Goal: Task Accomplishment & Management: Complete application form

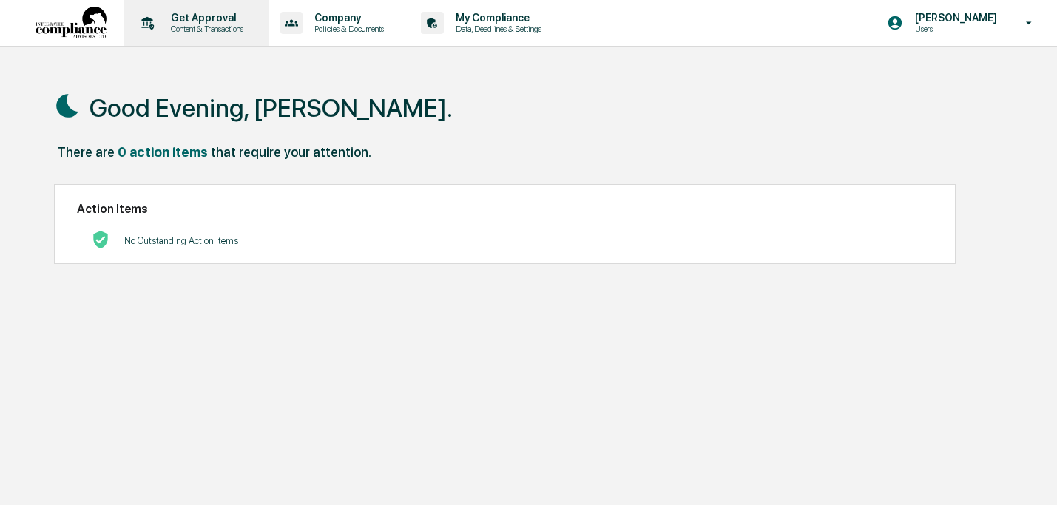
click at [215, 21] on p "Get Approval" at bounding box center [205, 18] width 92 height 12
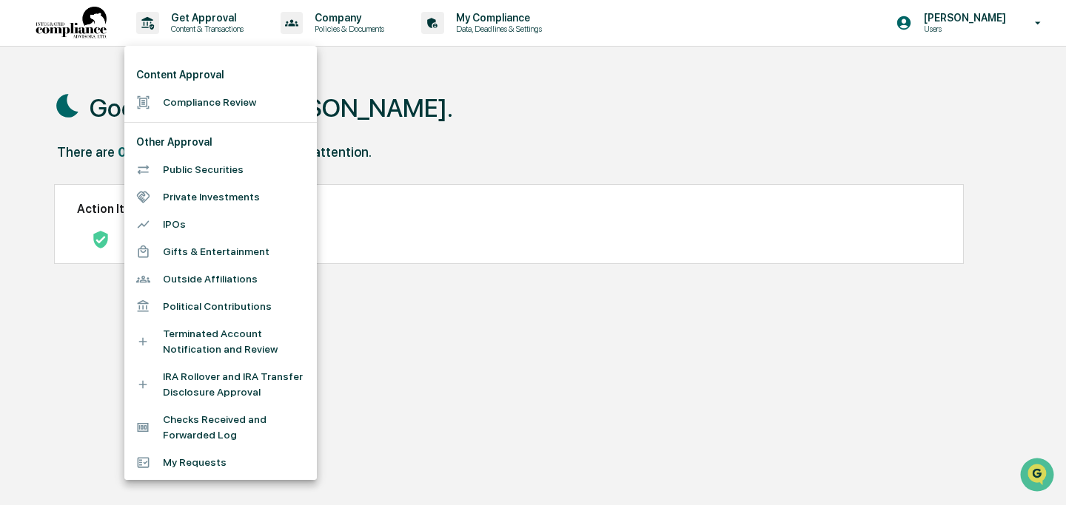
click at [229, 101] on li "Compliance Review" at bounding box center [220, 102] width 192 height 27
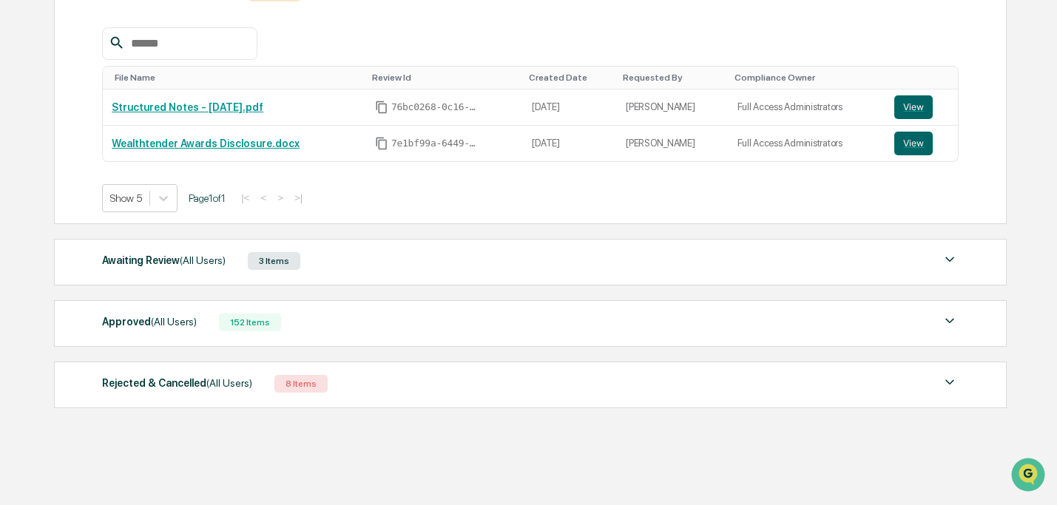
scroll to position [255, 0]
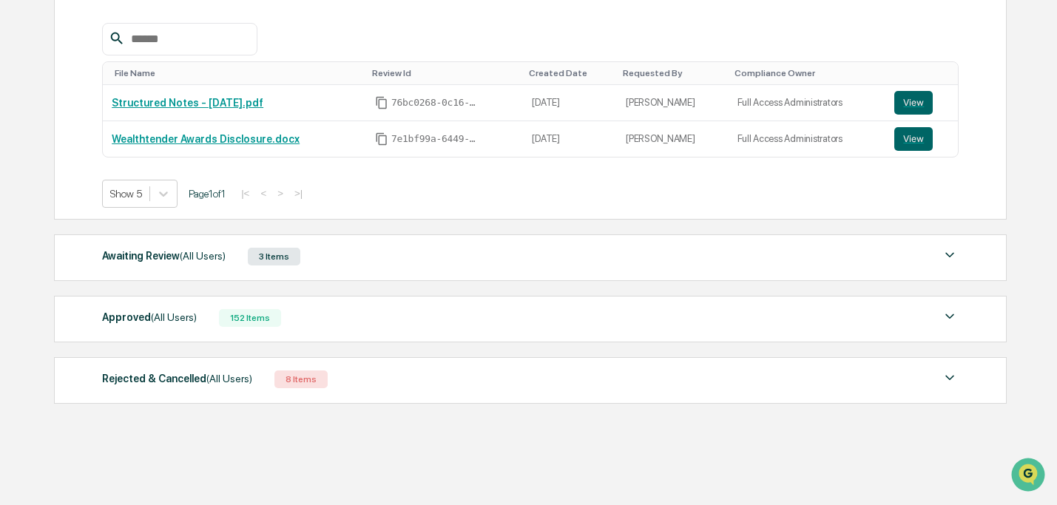
click at [201, 265] on div "Awaiting Review (All Users)" at bounding box center [164, 255] width 124 height 19
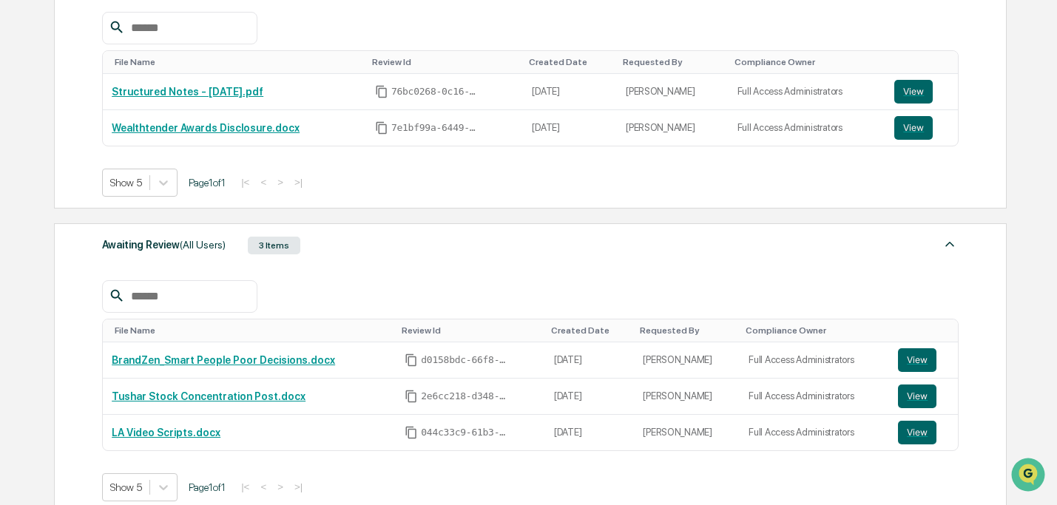
scroll to position [499, 0]
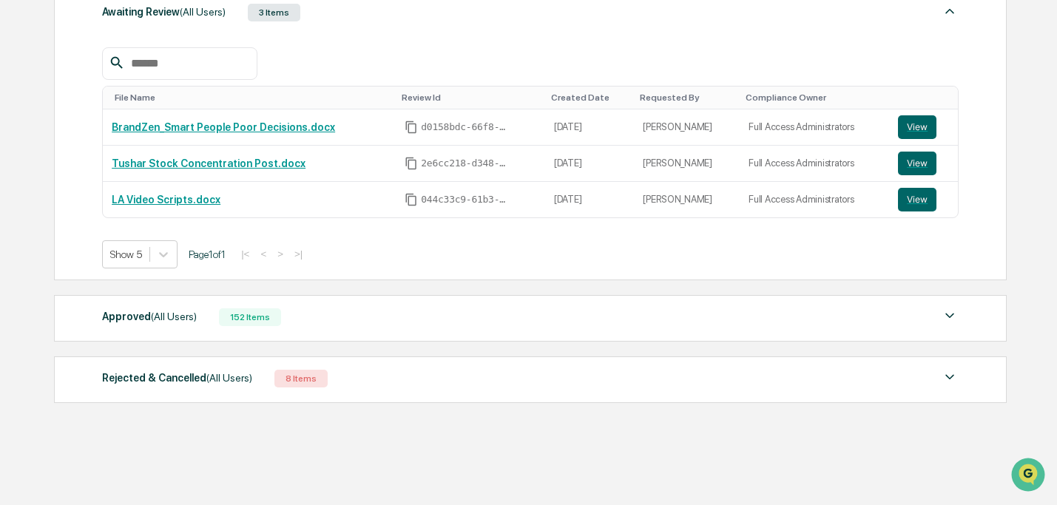
click at [233, 329] on div "Approved (All Users) 152 Items File Name Review Id Created Date Requested By Co…" at bounding box center [530, 318] width 953 height 47
click at [233, 320] on div "152 Items" at bounding box center [250, 318] width 62 height 18
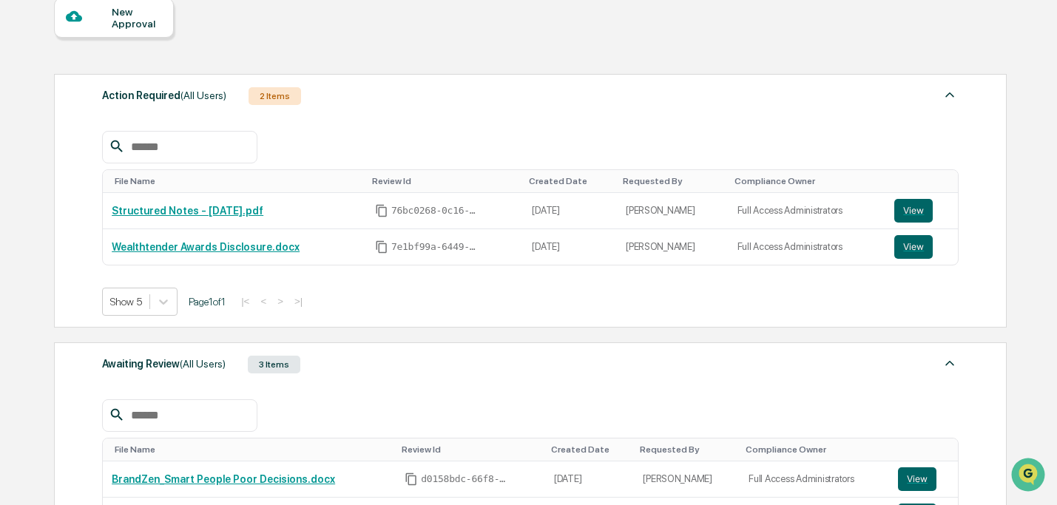
scroll to position [0, 0]
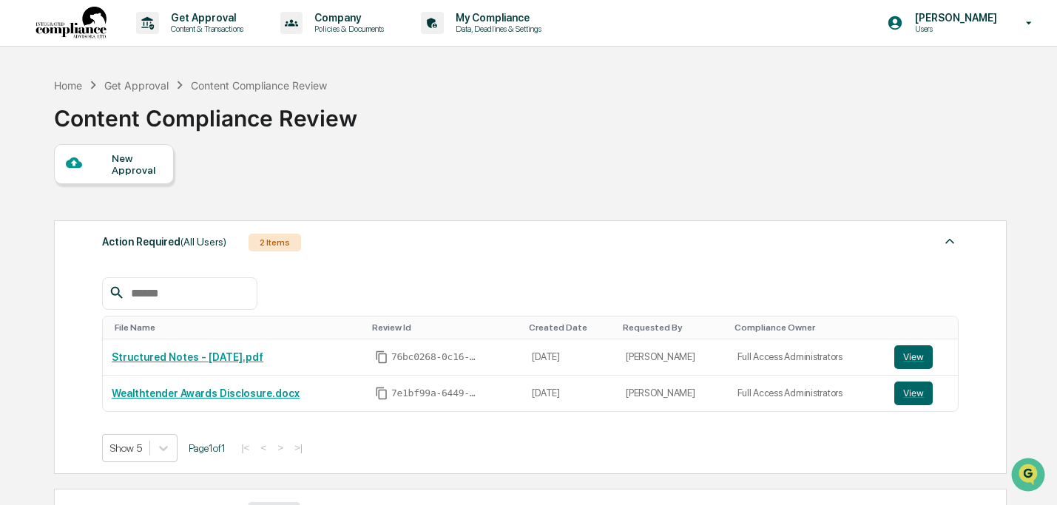
click at [151, 171] on div "New Approval" at bounding box center [137, 164] width 50 height 24
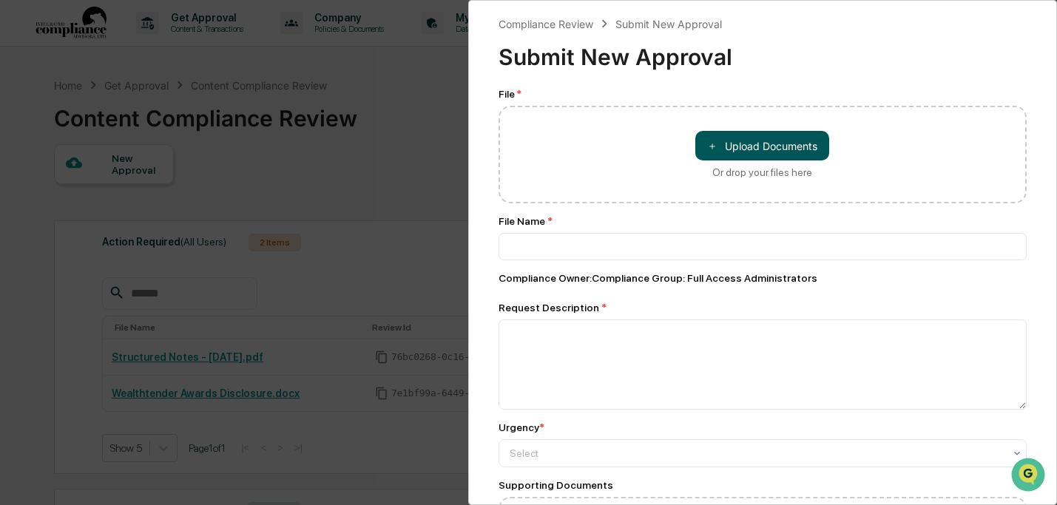
click at [753, 149] on button "＋ Upload Documents" at bounding box center [763, 146] width 134 height 30
type input "**********"
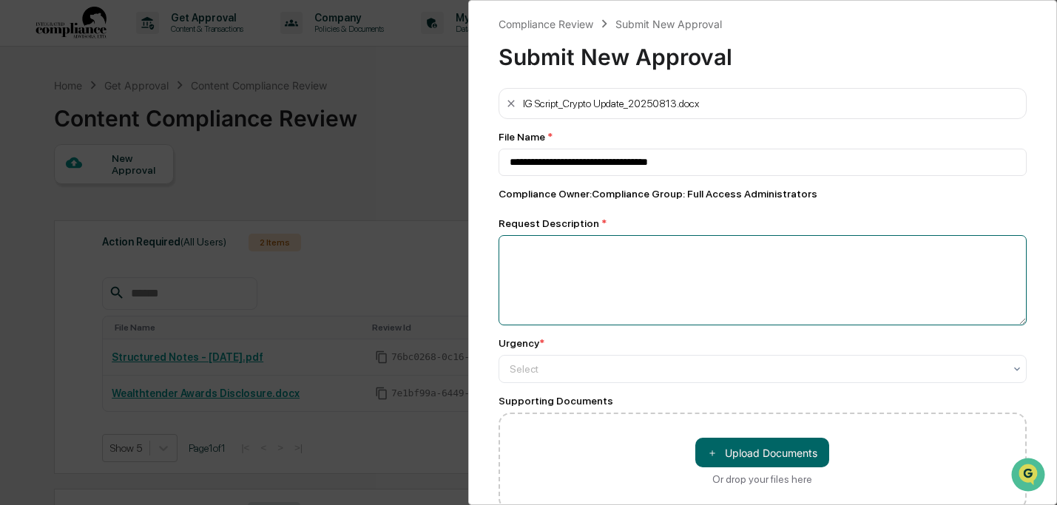
click at [667, 306] on textarea at bounding box center [763, 280] width 529 height 90
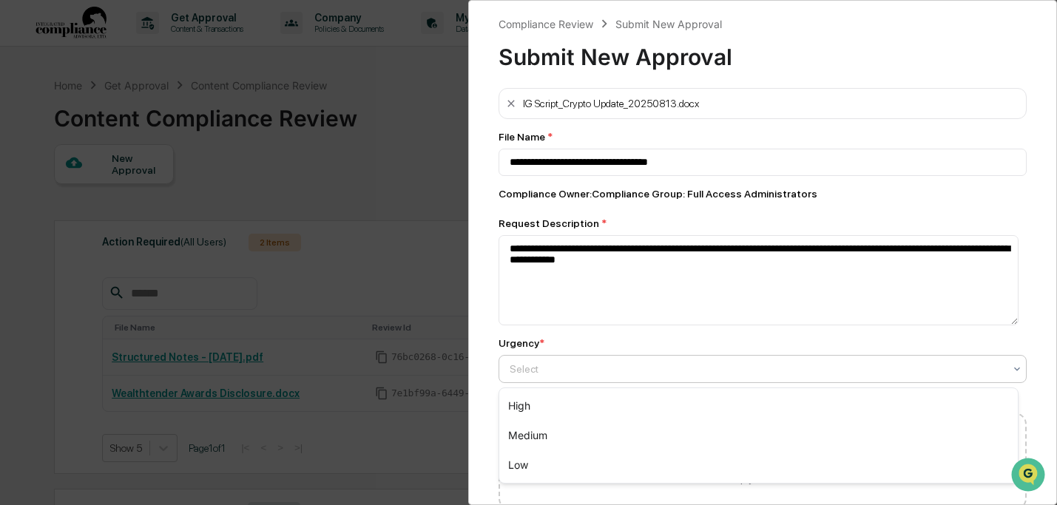
click at [618, 371] on div at bounding box center [757, 369] width 495 height 15
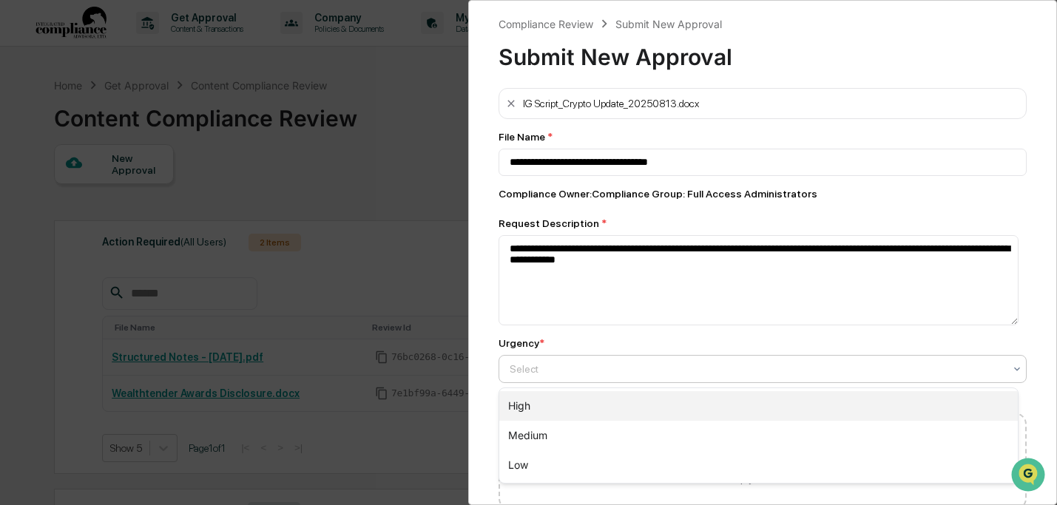
click at [624, 399] on div "High" at bounding box center [758, 406] width 519 height 30
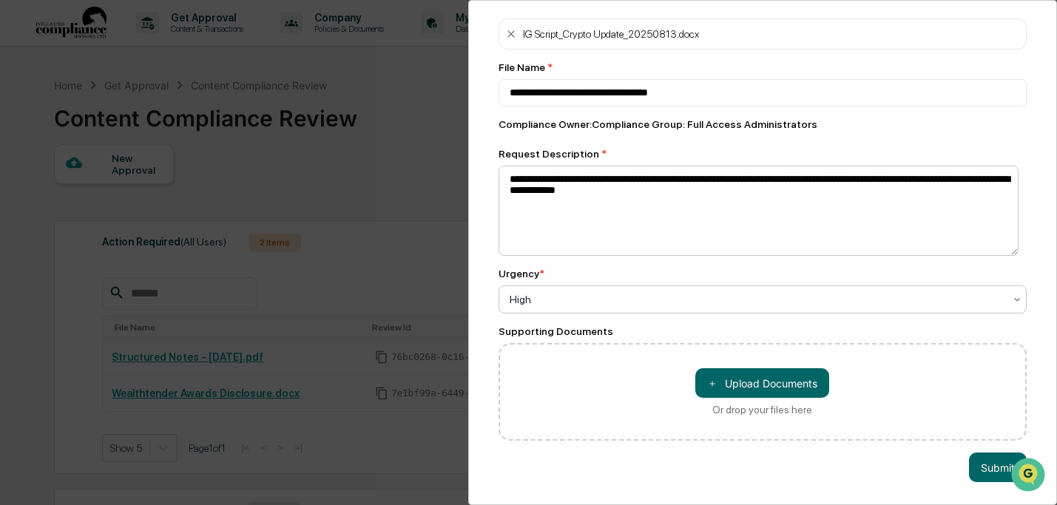
scroll to position [80, 0]
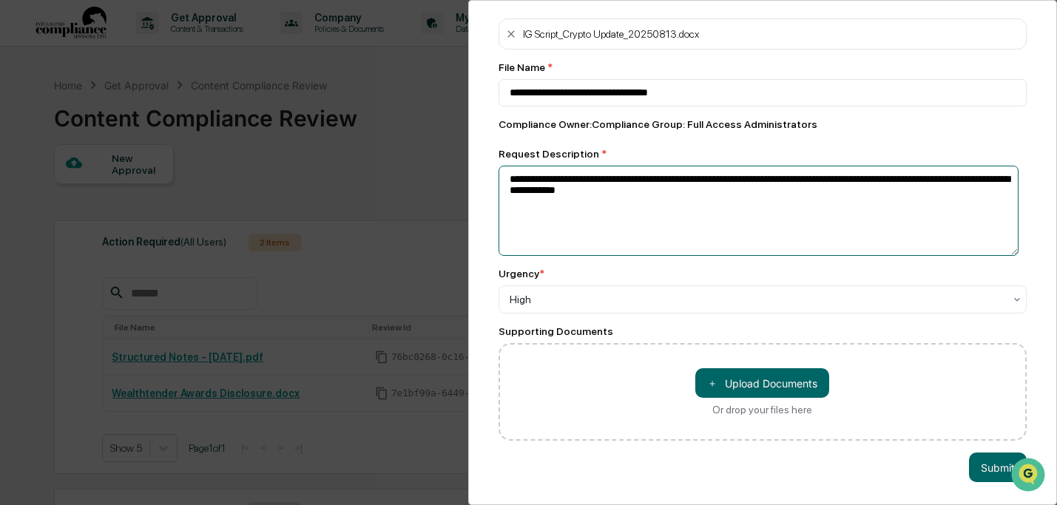
click at [766, 180] on textarea "**********" at bounding box center [759, 211] width 521 height 90
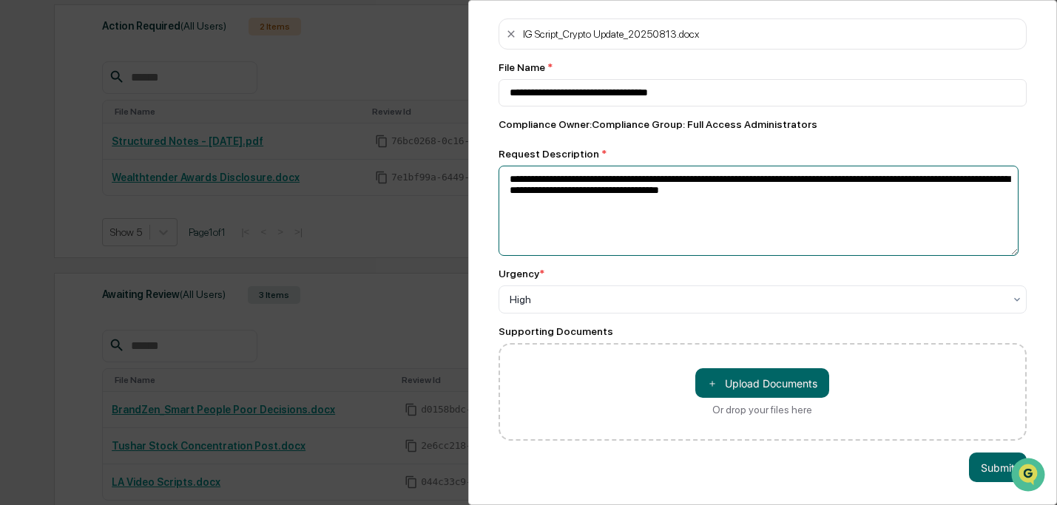
scroll to position [221, 0]
type textarea "**********"
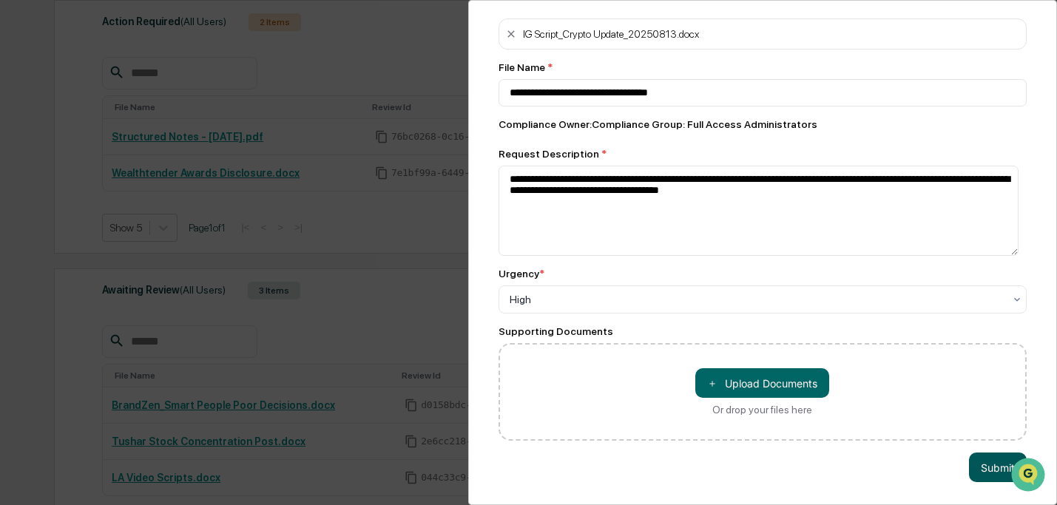
click at [969, 455] on button "Submit" at bounding box center [998, 468] width 58 height 30
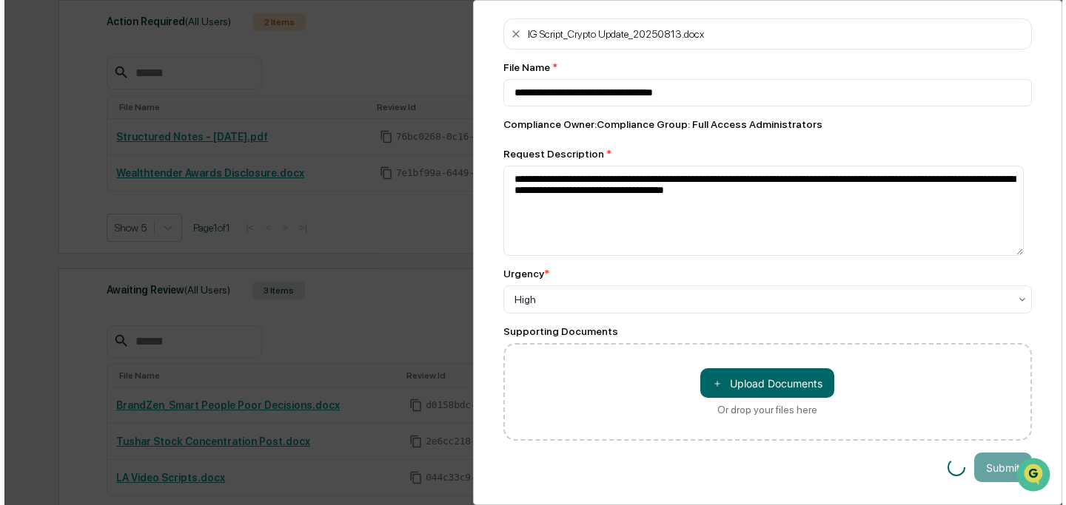
scroll to position [221, 0]
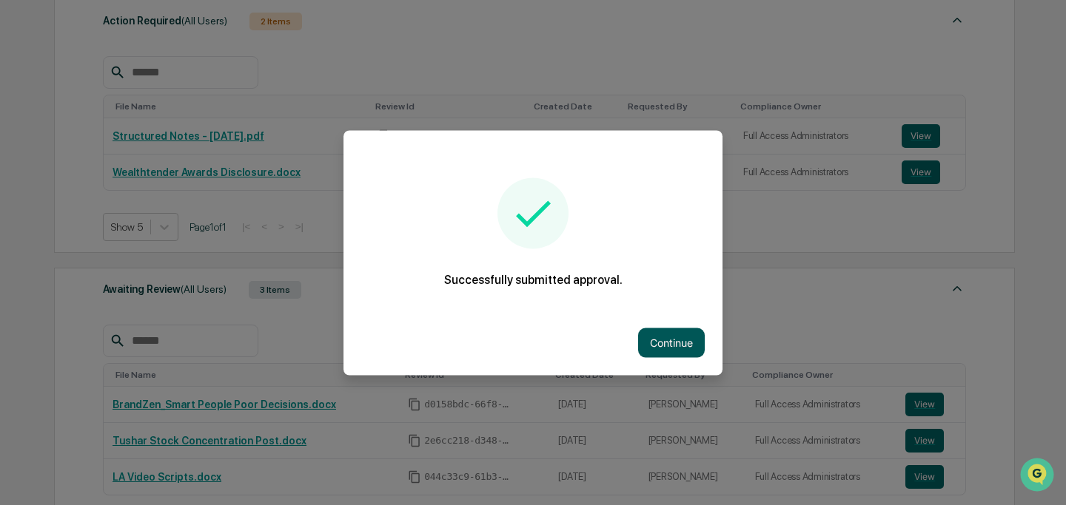
click at [677, 337] on button "Continue" at bounding box center [671, 343] width 67 height 30
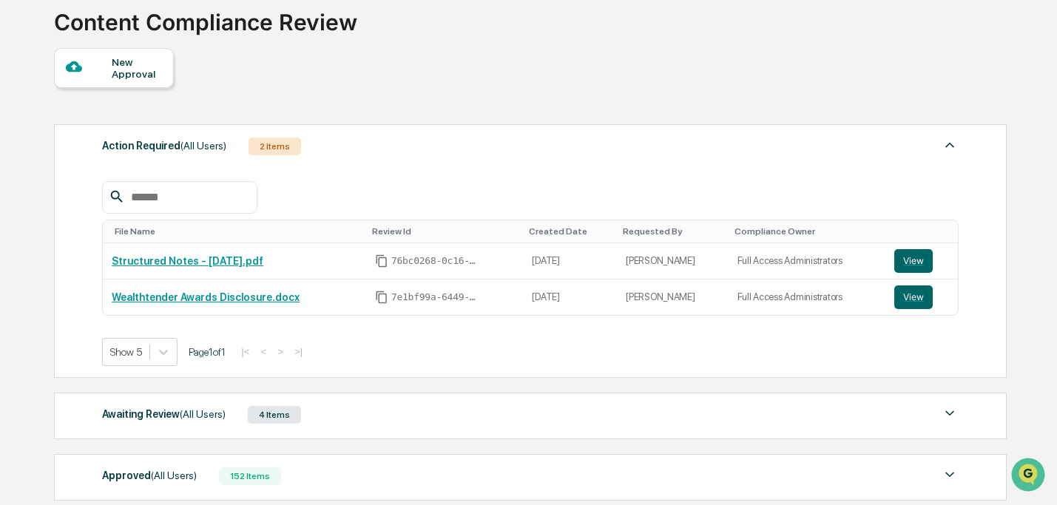
scroll to position [81, 0]
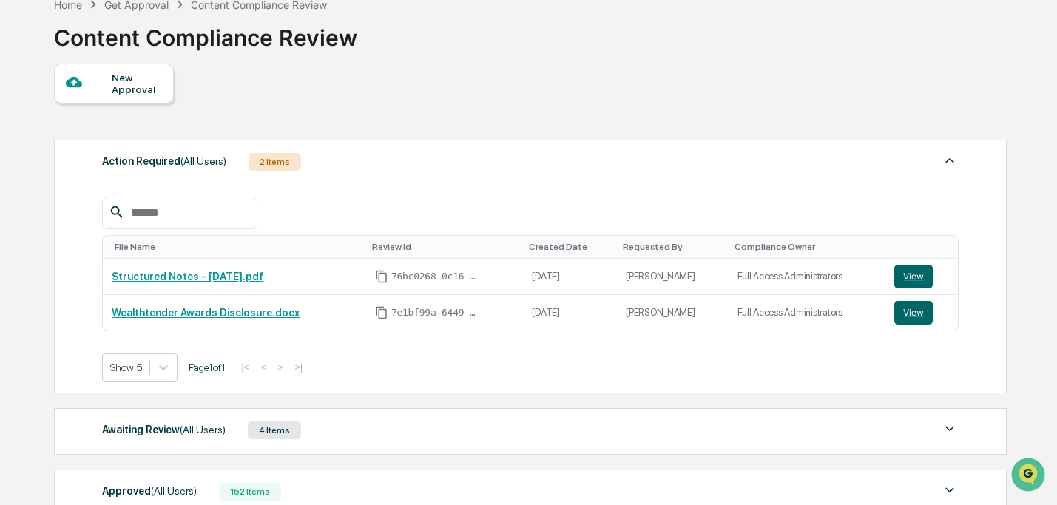
click at [118, 95] on div "New Approval" at bounding box center [137, 84] width 50 height 24
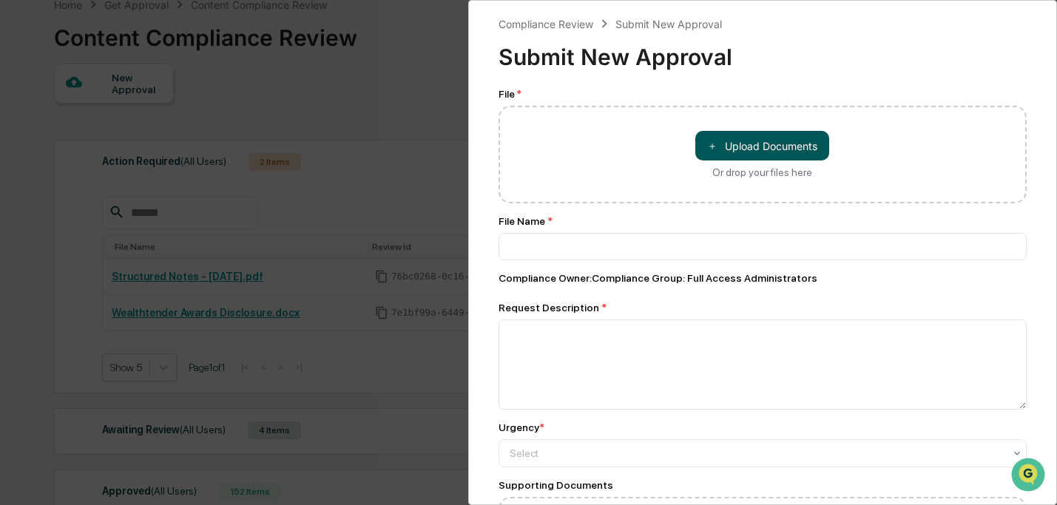
click at [733, 144] on button "＋ Upload Documents" at bounding box center [763, 146] width 134 height 30
type input "**********"
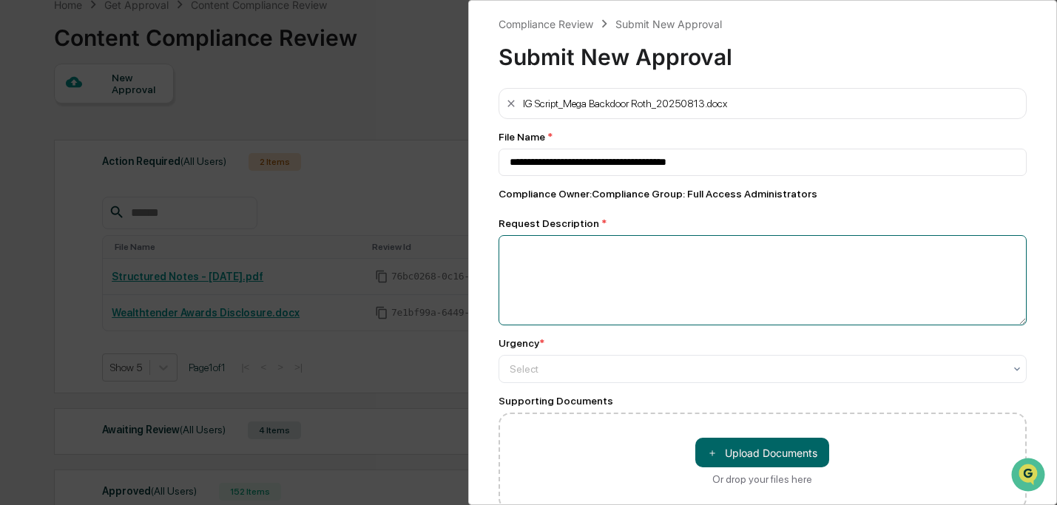
click at [613, 283] on textarea at bounding box center [763, 280] width 529 height 90
click at [599, 258] on textarea "**********" at bounding box center [759, 280] width 521 height 90
click at [598, 249] on textarea "**********" at bounding box center [759, 280] width 521 height 90
type textarea "**********"
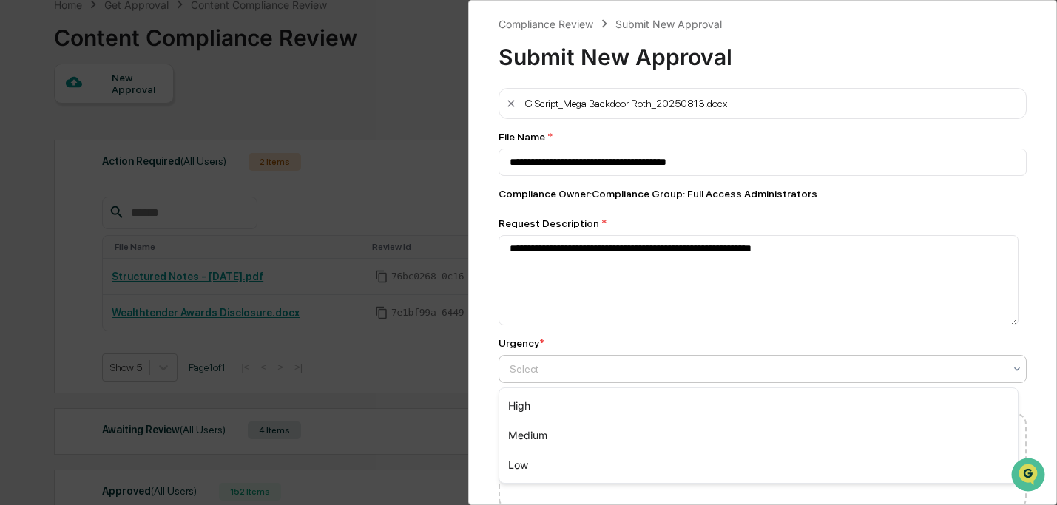
click at [740, 366] on div at bounding box center [757, 369] width 495 height 15
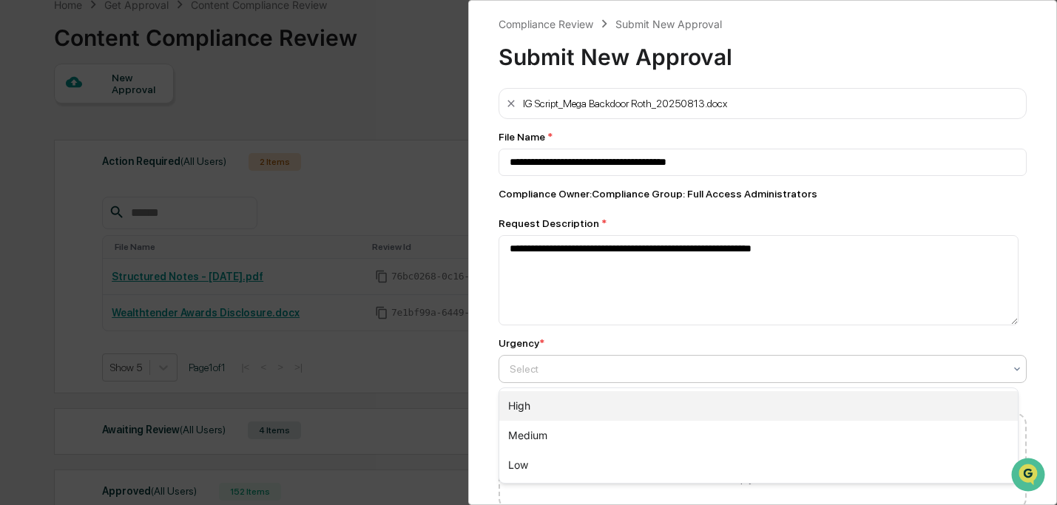
click at [737, 400] on div "High" at bounding box center [758, 406] width 519 height 30
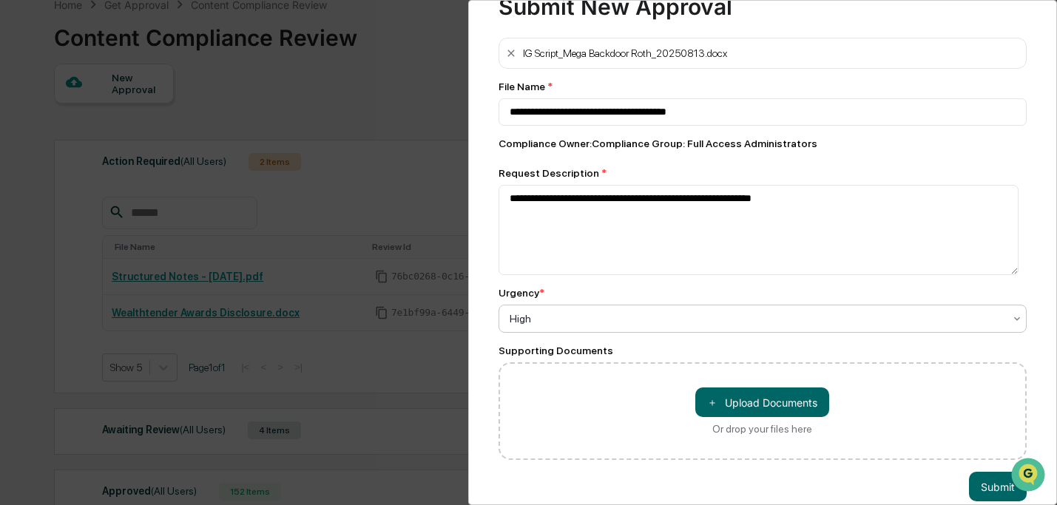
scroll to position [50, 0]
click at [511, 54] on icon at bounding box center [511, 54] width 7 height 7
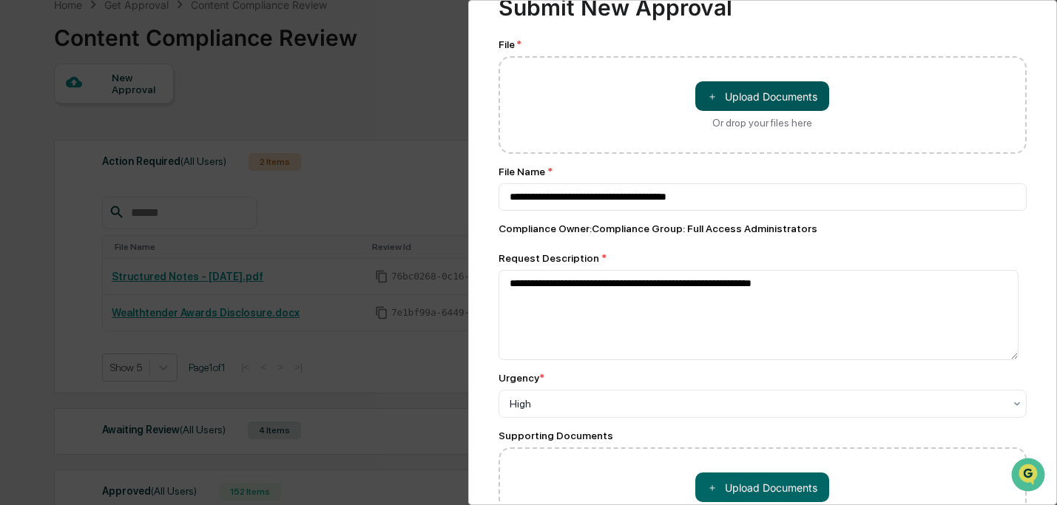
click at [730, 101] on button "＋ Upload Documents" at bounding box center [763, 96] width 134 height 30
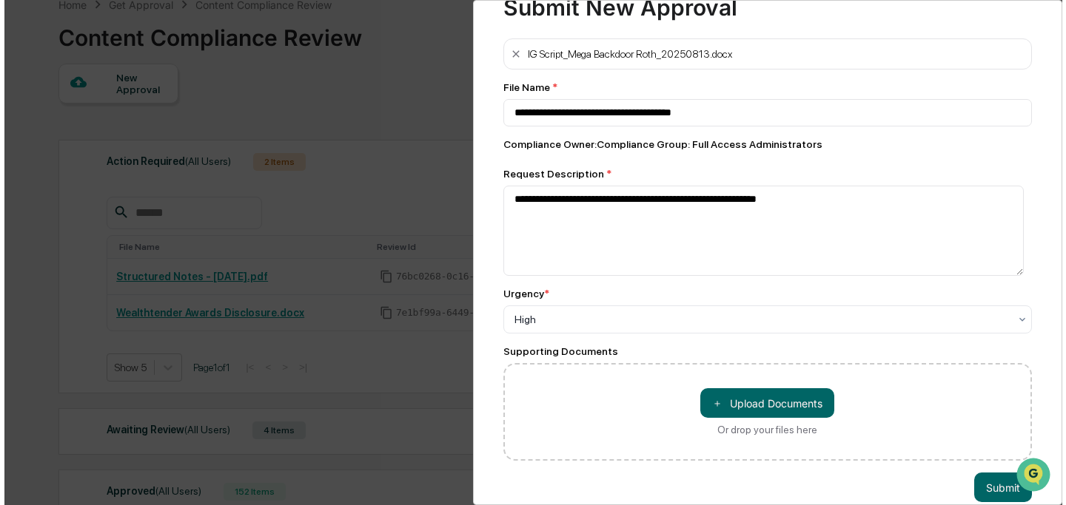
scroll to position [80, 0]
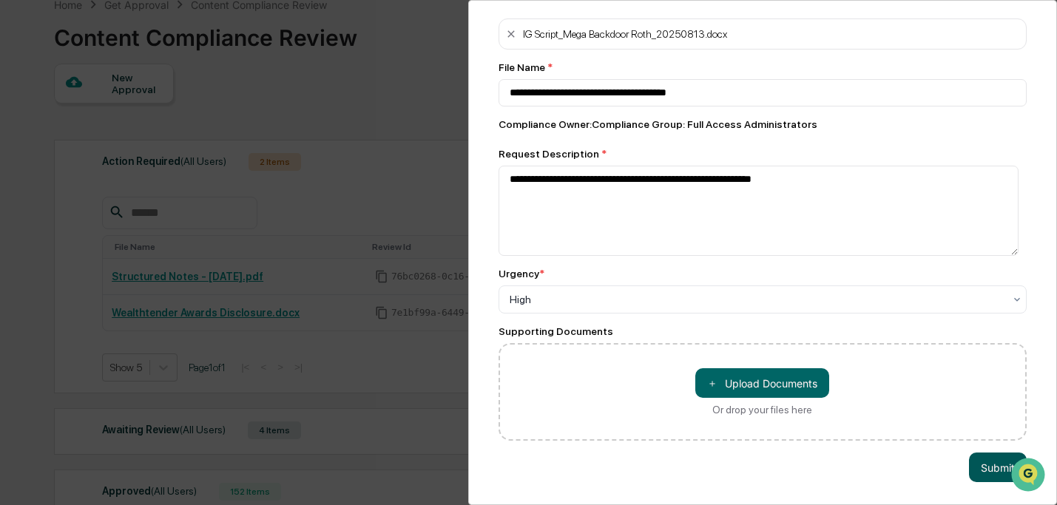
click at [982, 471] on button "Submit" at bounding box center [998, 468] width 58 height 30
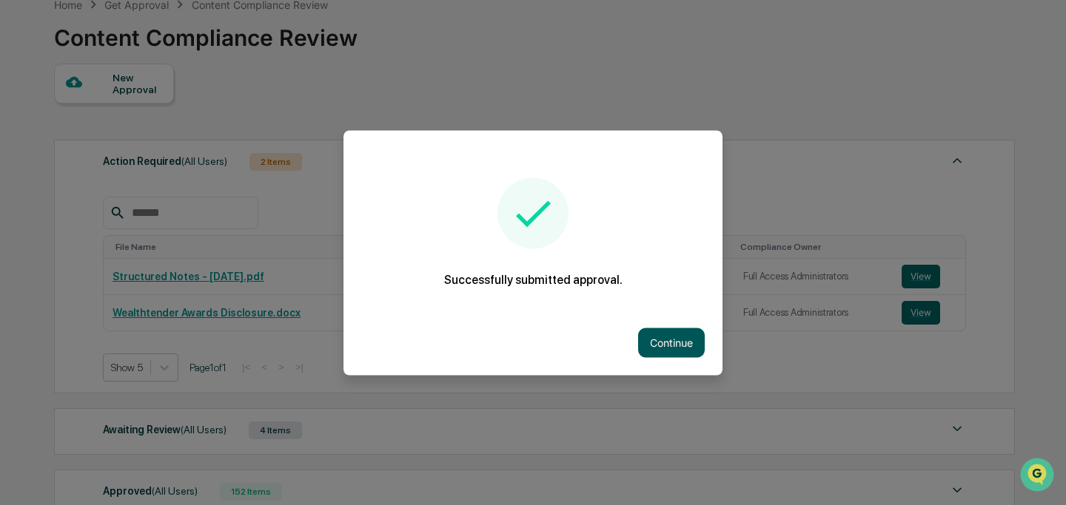
click at [671, 344] on button "Continue" at bounding box center [671, 343] width 67 height 30
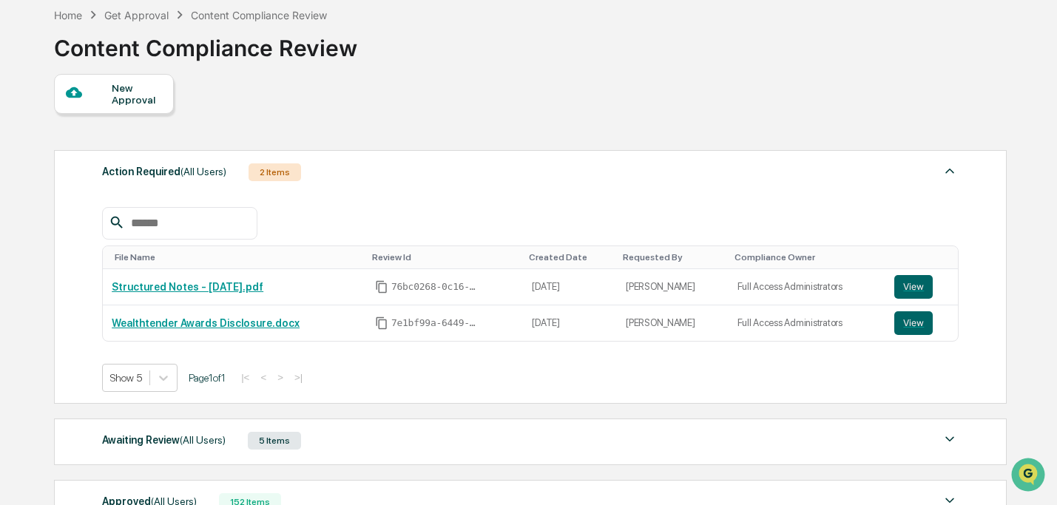
scroll to position [81, 0]
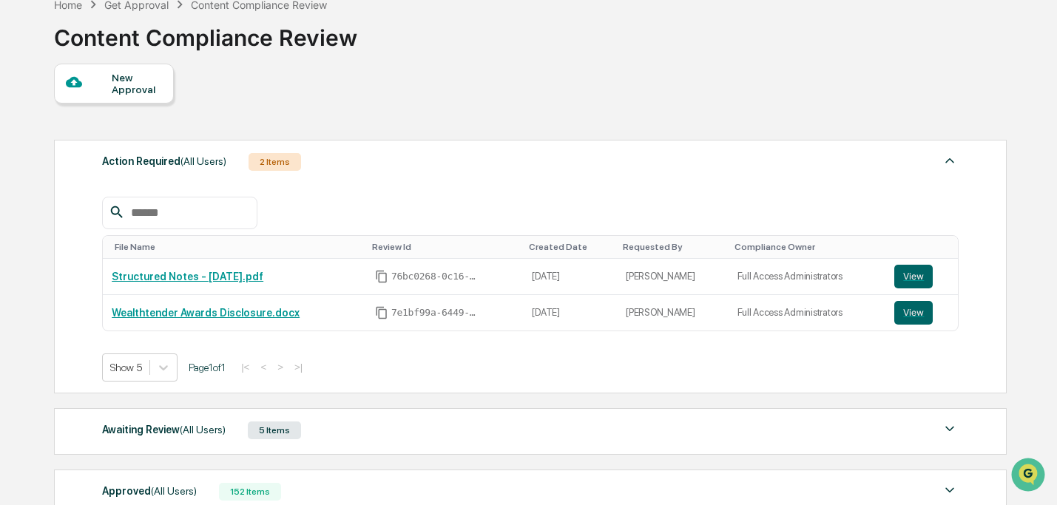
click at [138, 88] on div "New Approval" at bounding box center [137, 84] width 50 height 24
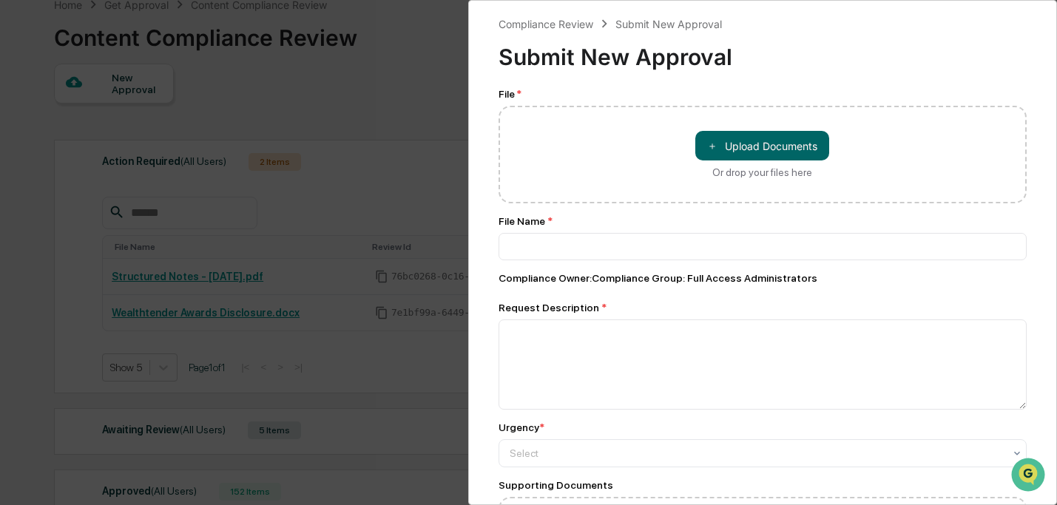
drag, startPoint x: 746, startPoint y: 115, endPoint x: 750, endPoint y: 125, distance: 11.0
click at [746, 115] on div "＋ Upload Documents Or drop your files here" at bounding box center [763, 155] width 529 height 98
click at [750, 146] on button "＋ Upload Documents" at bounding box center [763, 146] width 134 height 30
type input "**********"
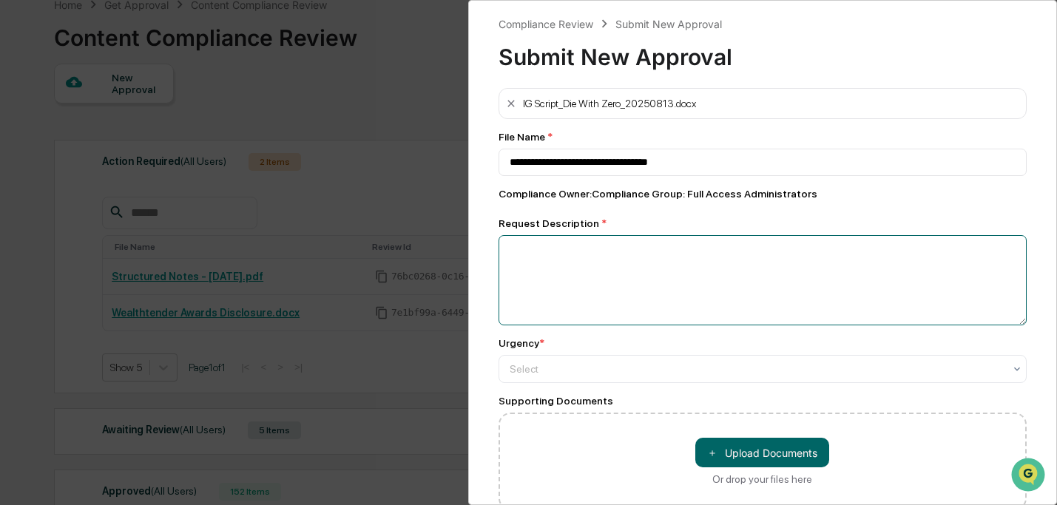
click at [697, 257] on textarea at bounding box center [763, 280] width 529 height 90
type textarea "*"
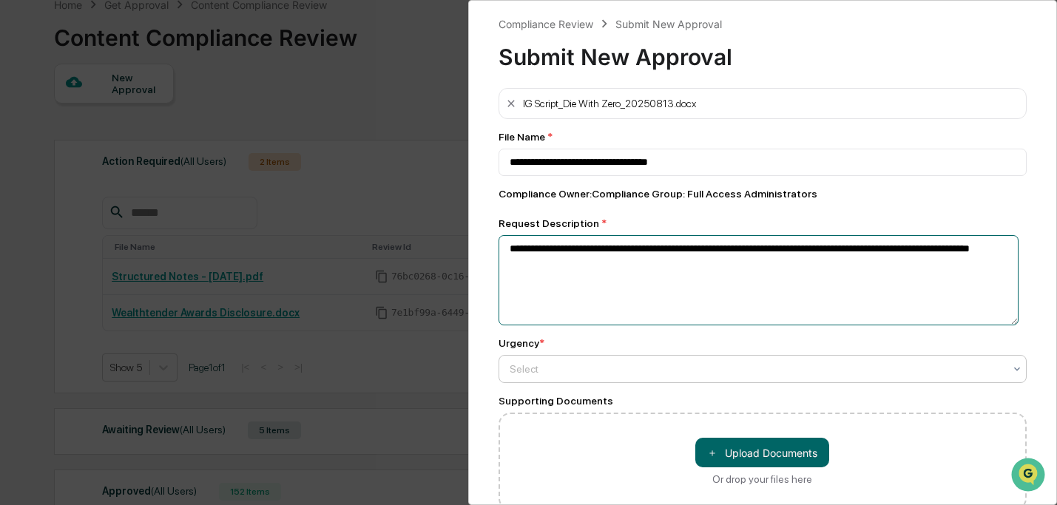
type textarea "**********"
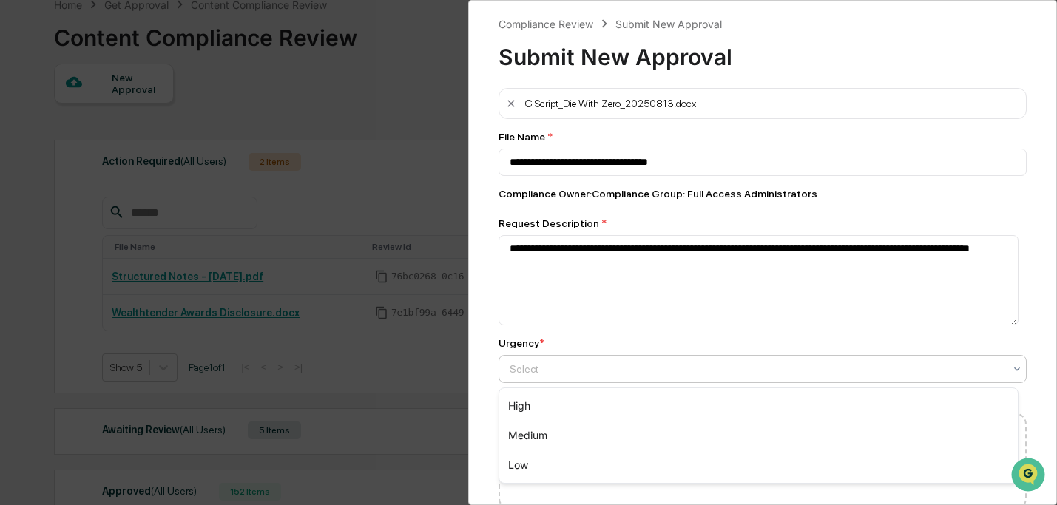
click at [710, 380] on div "Select" at bounding box center [757, 369] width 510 height 21
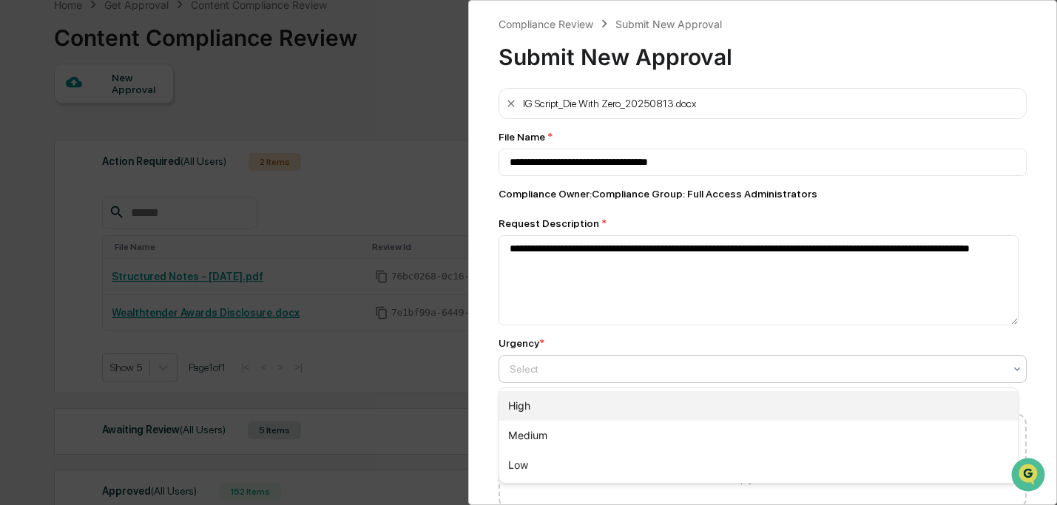
click at [713, 403] on div "High" at bounding box center [758, 406] width 519 height 30
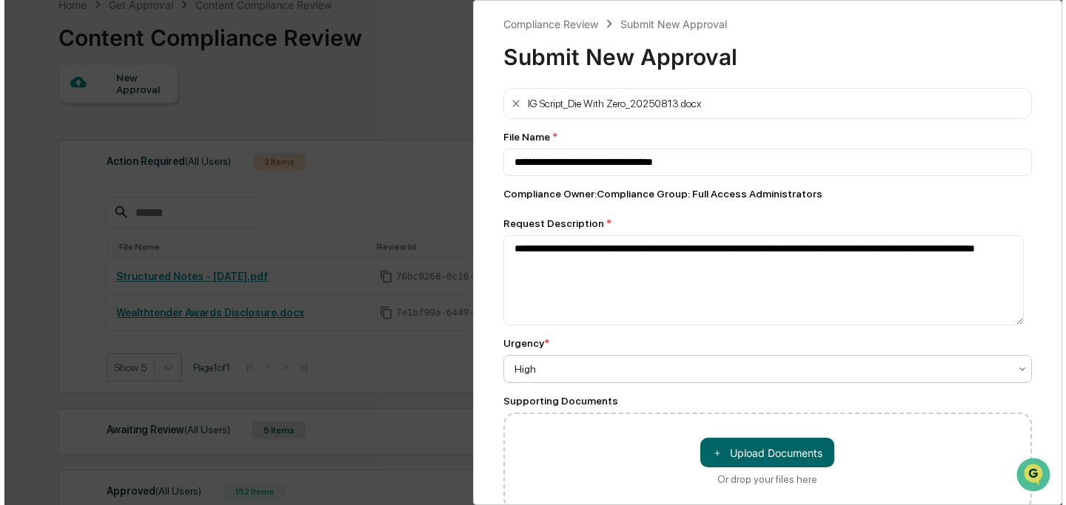
scroll to position [80, 0]
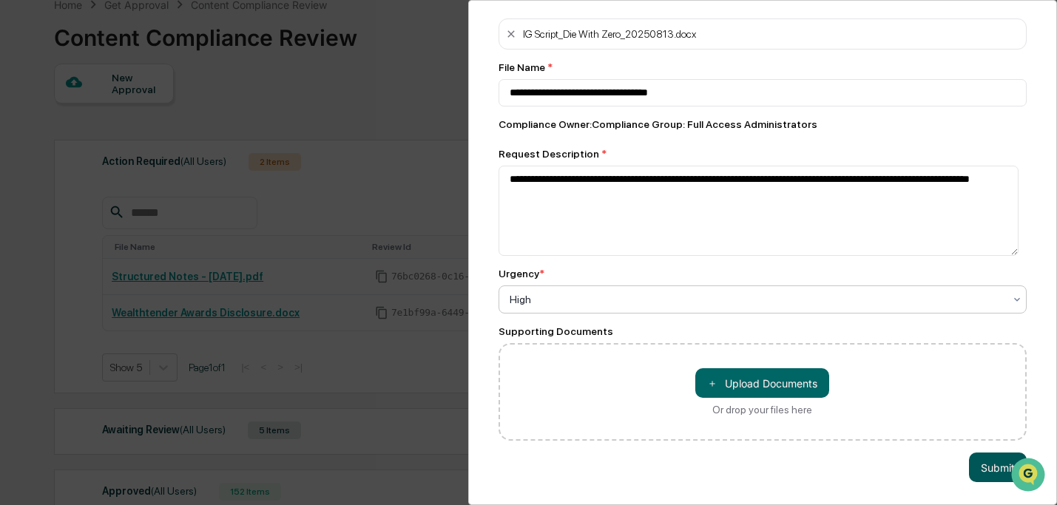
click at [977, 468] on button "Submit" at bounding box center [998, 468] width 58 height 30
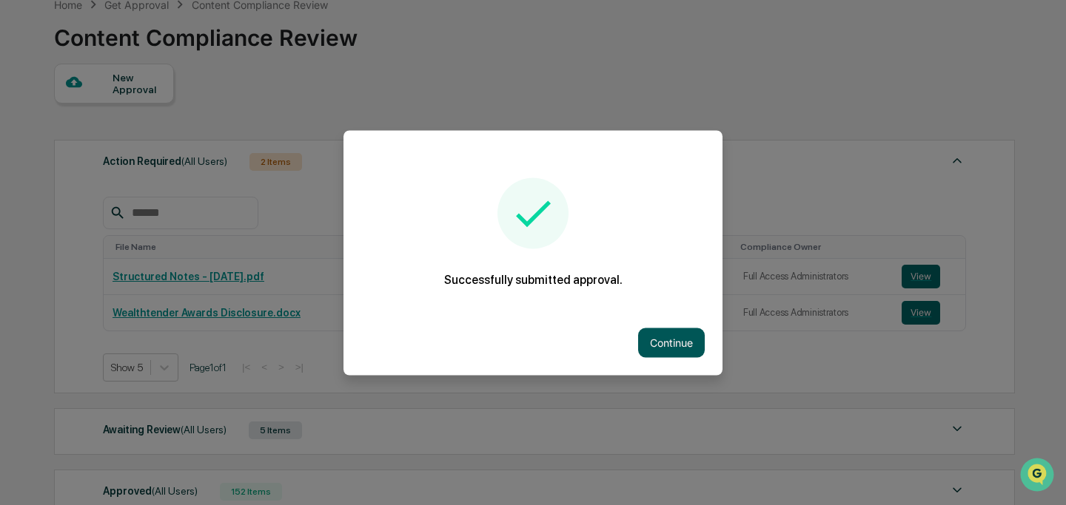
click at [676, 347] on button "Continue" at bounding box center [671, 343] width 67 height 30
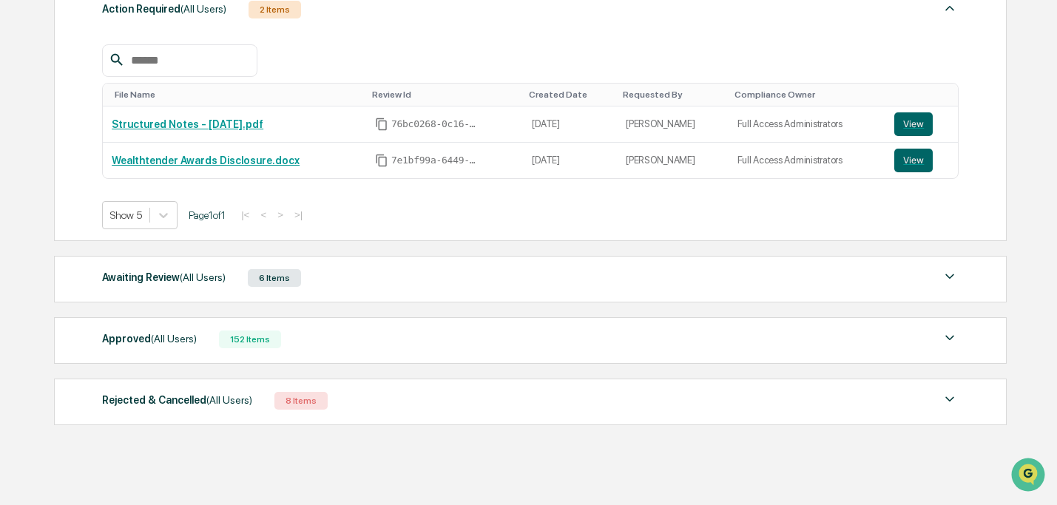
scroll to position [237, 0]
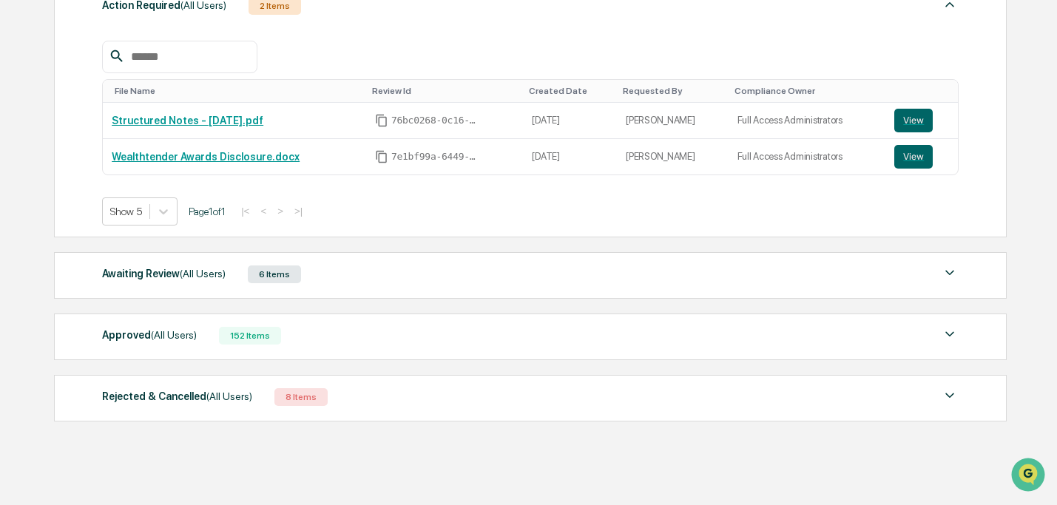
click at [630, 277] on div "Awaiting Review (All Users) 6 Items" at bounding box center [530, 274] width 856 height 21
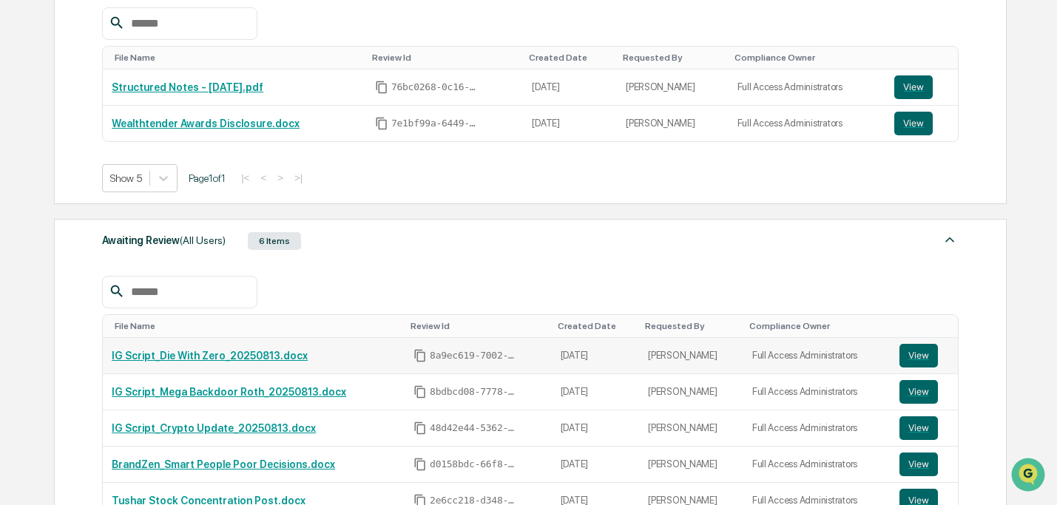
scroll to position [349, 0]
